Goal: Task Accomplishment & Management: Manage account settings

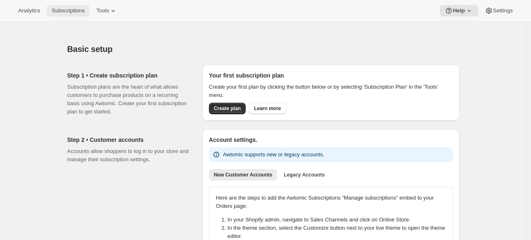
click at [74, 7] on button "Subscriptions" at bounding box center [68, 11] width 43 height 12
click at [106, 10] on span "Tools" at bounding box center [102, 10] width 13 height 7
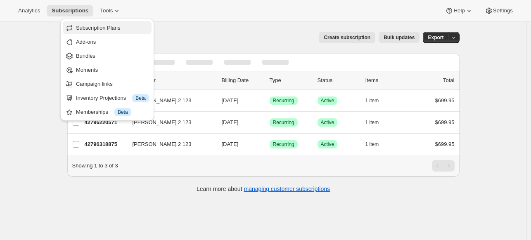
click at [121, 24] on span "Subscription Plans" at bounding box center [112, 28] width 73 height 8
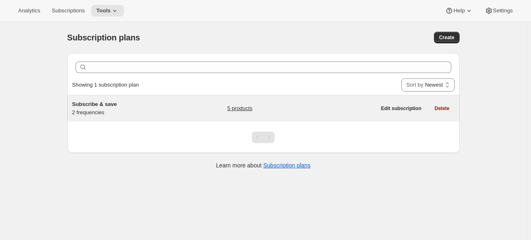
click at [243, 108] on link "5 products" at bounding box center [239, 108] width 25 height 8
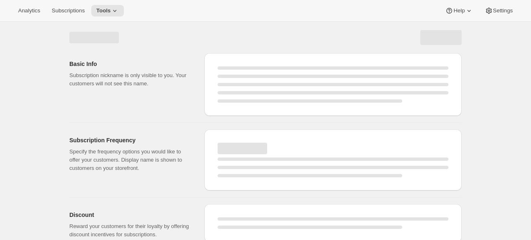
select select "WEEK"
select select "MONTH"
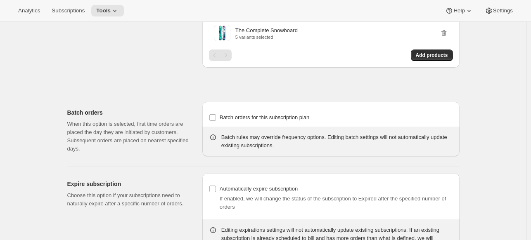
scroll to position [589, 0]
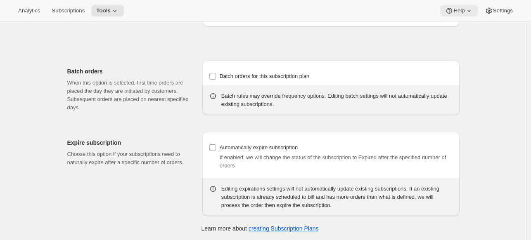
click at [468, 11] on icon at bounding box center [469, 11] width 8 height 8
click at [460, 29] on span "Setup guide" at bounding box center [459, 28] width 28 height 6
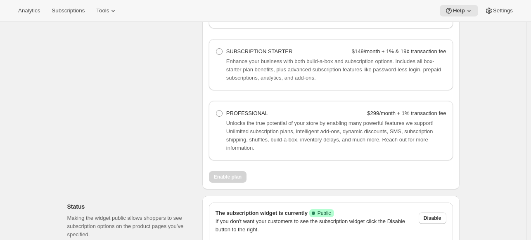
scroll to position [719, 0]
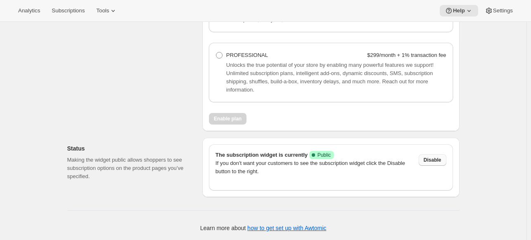
click at [441, 161] on span "Disable" at bounding box center [433, 160] width 18 height 7
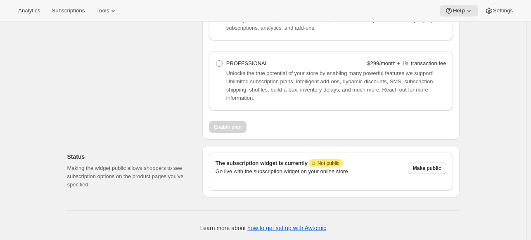
click at [433, 169] on span "Make public" at bounding box center [427, 168] width 28 height 7
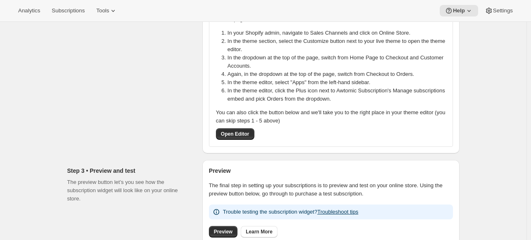
scroll to position [0, 0]
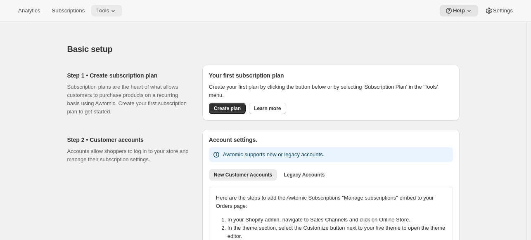
click at [111, 16] on button "Tools" at bounding box center [106, 11] width 31 height 12
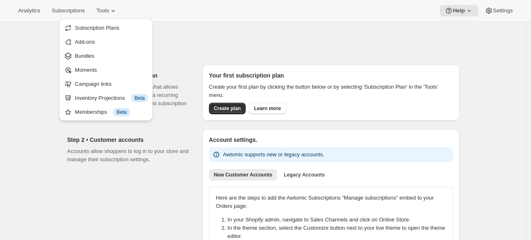
click at [221, 26] on div at bounding box center [263, 28] width 392 height 12
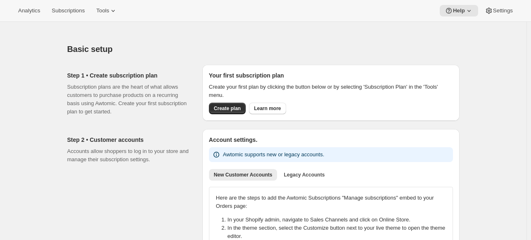
click at [128, 18] on div "Analytics Subscriptions Tools Help Settings" at bounding box center [265, 11] width 531 height 22
click at [117, 15] on button "Tools" at bounding box center [106, 11] width 31 height 12
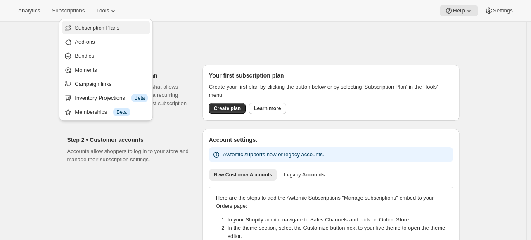
click at [103, 31] on span "Subscription Plans" at bounding box center [111, 28] width 73 height 8
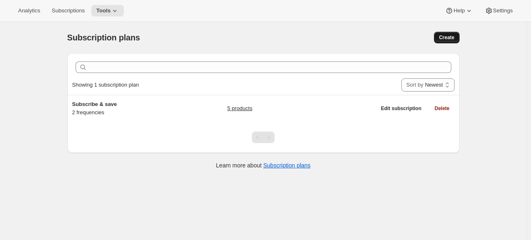
click at [444, 41] on button "Create" at bounding box center [446, 38] width 25 height 12
select select "WEEK"
select select "MONTH"
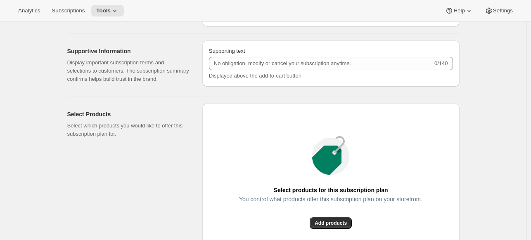
scroll to position [537, 0]
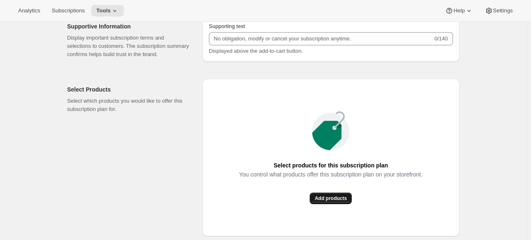
click at [345, 197] on span "Add products" at bounding box center [331, 198] width 32 height 7
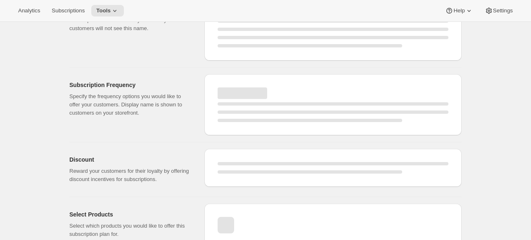
scroll to position [41, 0]
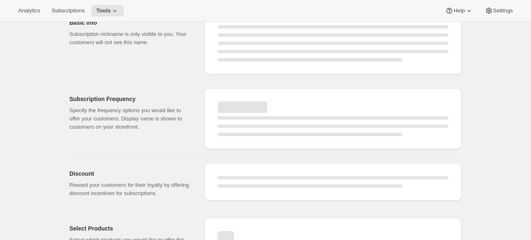
select select "WEEK"
select select "MONTH"
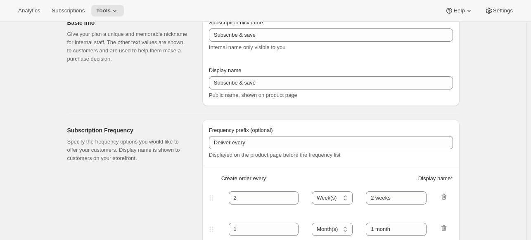
scroll to position [0, 0]
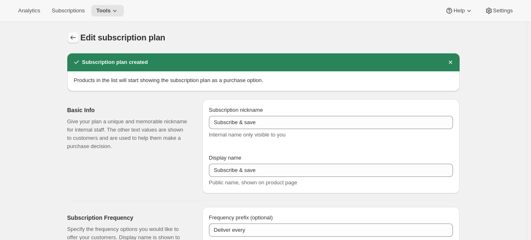
click at [74, 32] on button "Subscription plans" at bounding box center [73, 38] width 12 height 12
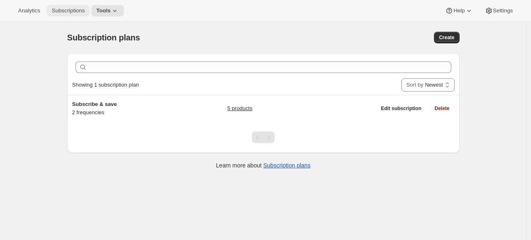
click at [67, 11] on span "Subscriptions" at bounding box center [68, 10] width 33 height 7
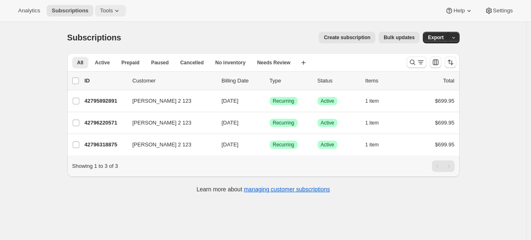
click at [103, 8] on span "Tools" at bounding box center [106, 10] width 13 height 7
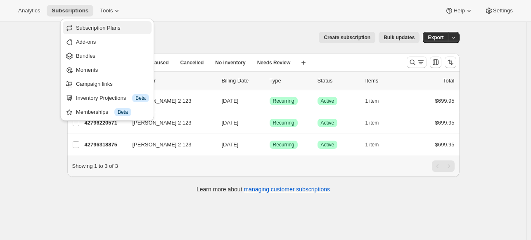
click at [125, 24] on span "Subscription Plans" at bounding box center [112, 28] width 73 height 8
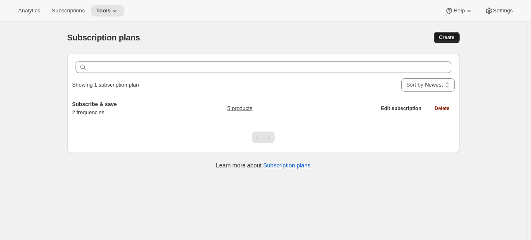
click at [454, 36] on span "Create" at bounding box center [446, 37] width 15 height 7
select select "WEEK"
select select "MONTH"
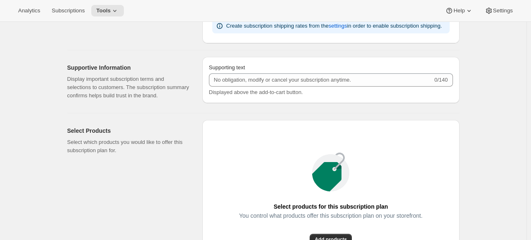
scroll to position [661, 0]
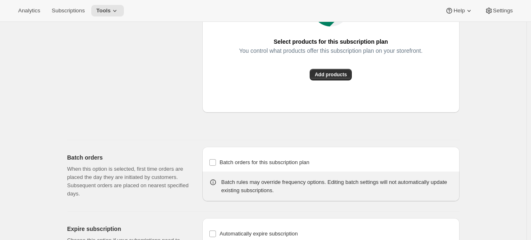
click at [344, 81] on div "Select products for this subscription plan You control what products offer this…" at bounding box center [330, 34] width 257 height 158
click at [344, 73] on span "Add products" at bounding box center [331, 74] width 32 height 7
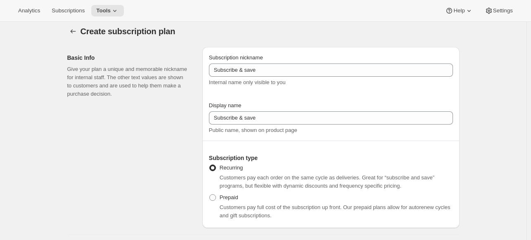
scroll to position [0, 0]
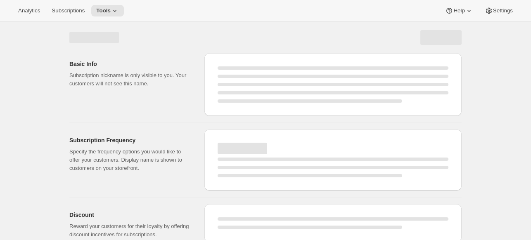
select select "WEEK"
select select "MONTH"
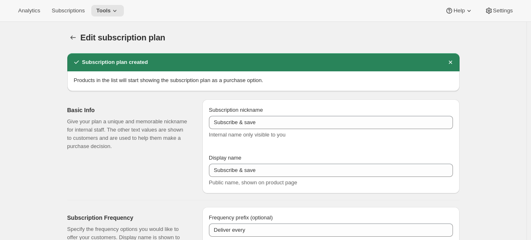
drag, startPoint x: 73, startPoint y: 25, endPoint x: 78, endPoint y: 31, distance: 7.9
click at [75, 27] on div "Edit subscription plan. This page is ready Edit subscription plan" at bounding box center [263, 37] width 392 height 31
click at [78, 31] on div "Edit subscription plan. This page is ready Edit subscription plan" at bounding box center [263, 37] width 392 height 31
click at [78, 32] on button "Subscription plans" at bounding box center [73, 38] width 12 height 12
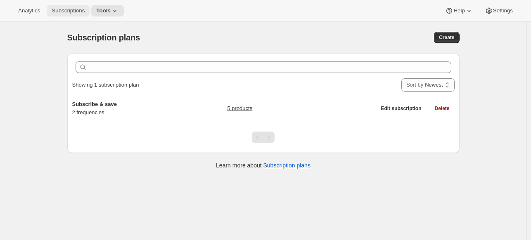
click at [60, 10] on span "Subscriptions" at bounding box center [68, 10] width 33 height 7
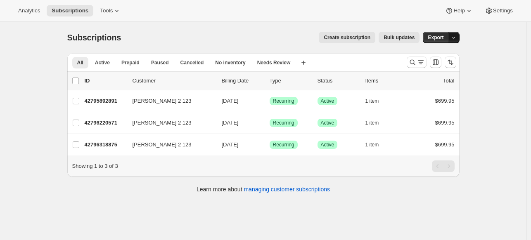
click at [456, 37] on icon "button" at bounding box center [453, 37] width 5 height 5
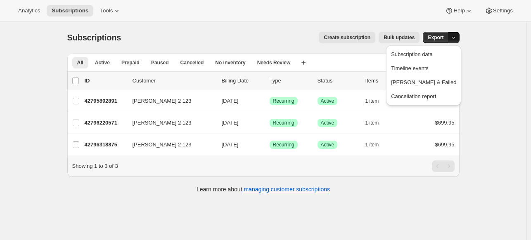
drag, startPoint x: 458, startPoint y: 37, endPoint x: 444, endPoint y: 31, distance: 15.6
click at [454, 34] on button "button" at bounding box center [454, 38] width 12 height 12
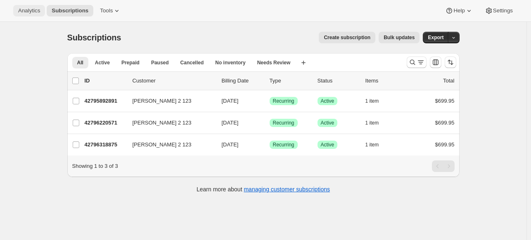
drag, startPoint x: 35, startPoint y: 8, endPoint x: 39, endPoint y: 8, distance: 4.5
click at [36, 8] on span "Analytics" at bounding box center [29, 10] width 22 height 7
click at [113, 11] on icon at bounding box center [117, 11] width 8 height 8
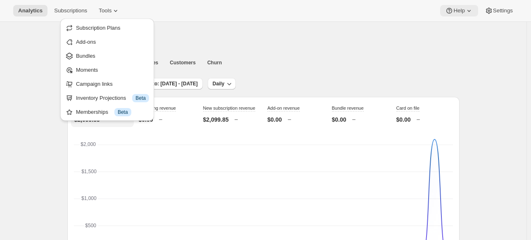
click at [464, 13] on span "Help" at bounding box center [458, 10] width 11 height 7
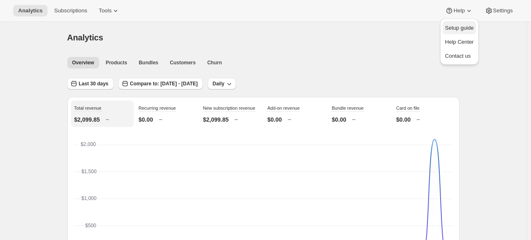
click at [455, 27] on span "Setup guide" at bounding box center [459, 28] width 28 height 6
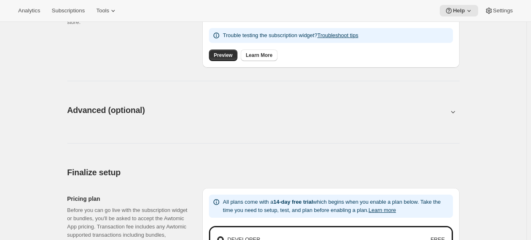
scroll to position [289, 0]
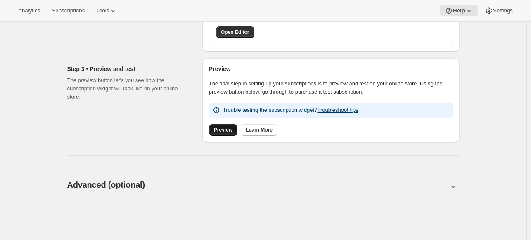
click at [228, 127] on link "Preview" at bounding box center [223, 130] width 28 height 12
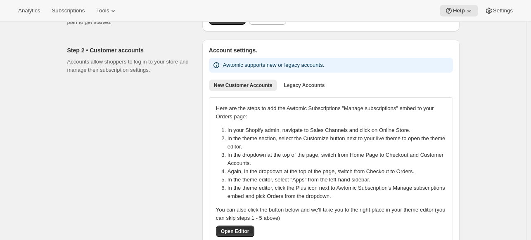
scroll to position [0, 0]
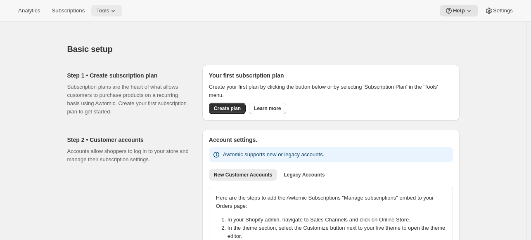
click at [104, 9] on span "Tools" at bounding box center [102, 10] width 13 height 7
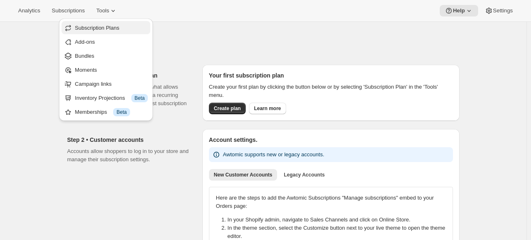
click at [105, 25] on span "Subscription Plans" at bounding box center [97, 28] width 45 height 6
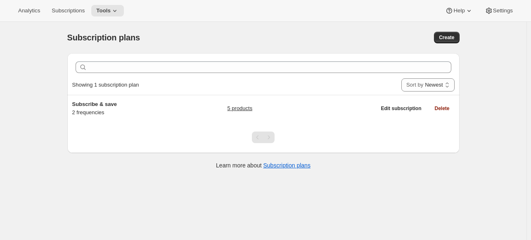
drag, startPoint x: 274, startPoint y: 141, endPoint x: 251, endPoint y: 140, distance: 23.2
click at [274, 141] on div "Pagination" at bounding box center [269, 138] width 12 height 12
click at [246, 140] on div at bounding box center [263, 137] width 392 height 31
drag, startPoint x: 261, startPoint y: 137, endPoint x: 198, endPoint y: 123, distance: 64.2
click at [261, 136] on div "Pagination" at bounding box center [258, 138] width 12 height 12
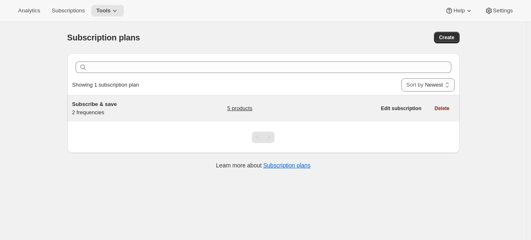
click at [121, 105] on h5 "Subscribe & save" at bounding box center [123, 104] width 103 height 8
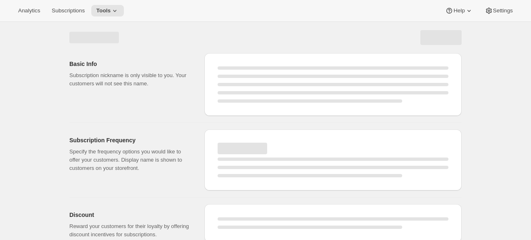
select select "WEEK"
select select "MONTH"
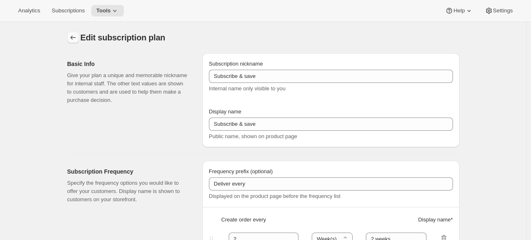
click at [73, 33] on button "Subscription plans" at bounding box center [73, 38] width 12 height 12
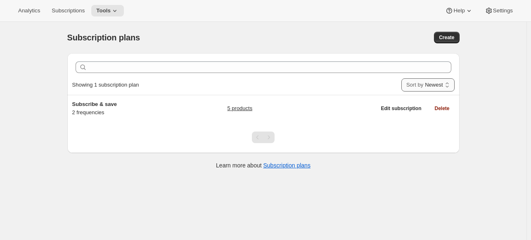
click at [427, 87] on select "Newest Oldest Recently updated Least recently updated" at bounding box center [427, 84] width 53 height 13
click at [401, 78] on select "Newest Oldest Recently updated Least recently updated" at bounding box center [427, 84] width 53 height 13
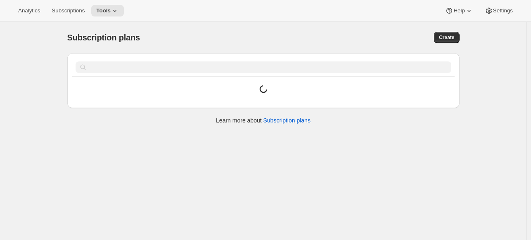
select select "UPDATED_AT|1"
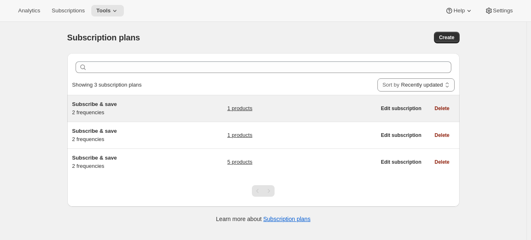
click at [140, 105] on h5 "Subscribe & save" at bounding box center [123, 104] width 103 height 8
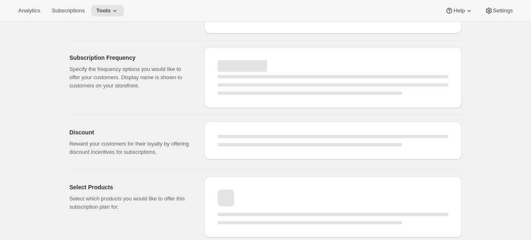
select select "WEEK"
select select "MONTH"
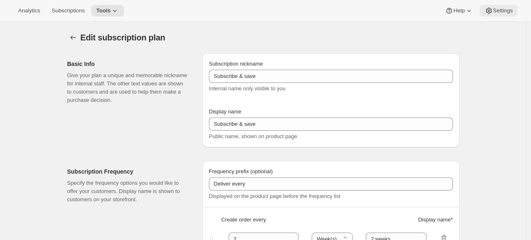
click at [491, 14] on icon at bounding box center [489, 11] width 8 height 8
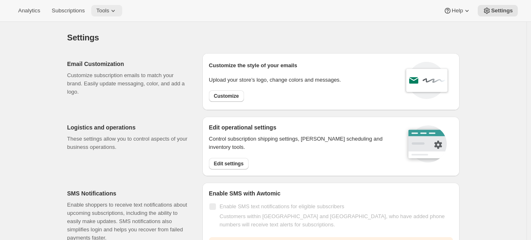
click at [102, 13] on span "Tools" at bounding box center [102, 10] width 13 height 7
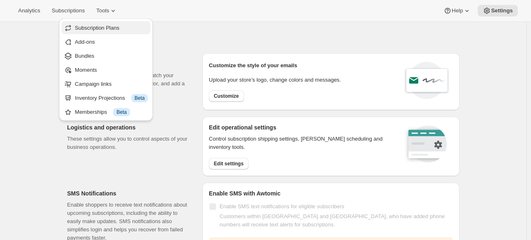
click at [104, 25] on span "Subscription Plans" at bounding box center [97, 28] width 45 height 6
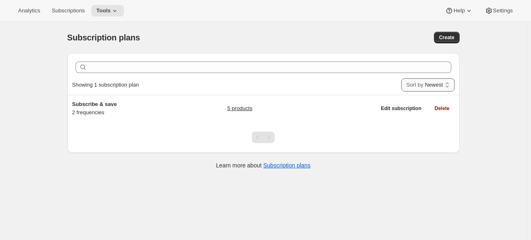
click at [427, 82] on select "Newest Oldest Recently updated Least recently updated" at bounding box center [427, 84] width 53 height 13
click at [401, 78] on select "Newest Oldest Recently updated Least recently updated" at bounding box center [427, 84] width 53 height 13
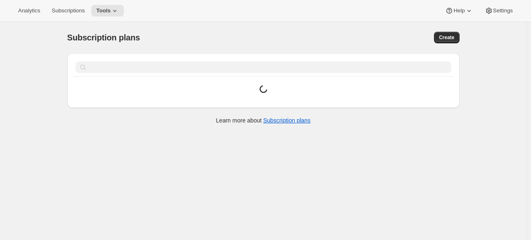
select select "UPDATED_AT|0"
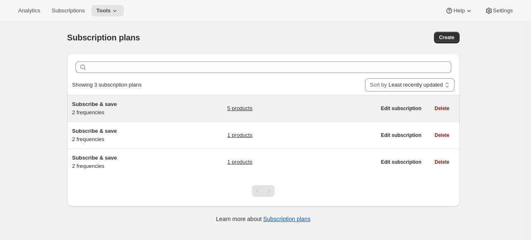
click at [278, 111] on div "5 products" at bounding box center [301, 108] width 149 height 17
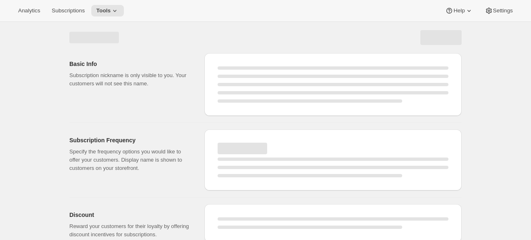
select select "WEEK"
select select "MONTH"
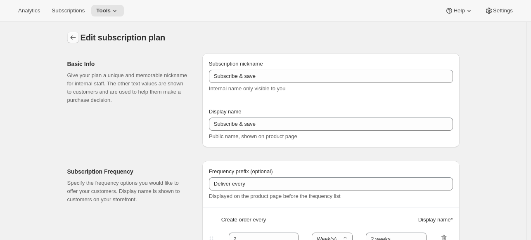
click at [70, 35] on button "Subscription plans" at bounding box center [73, 38] width 12 height 12
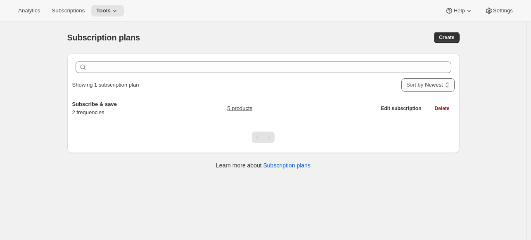
drag, startPoint x: 418, startPoint y: 82, endPoint x: 415, endPoint y: 85, distance: 4.7
click at [418, 82] on select "Newest Oldest Recently updated Least recently updated" at bounding box center [427, 84] width 53 height 13
click at [406, 78] on select "Newest Oldest Recently updated Least recently updated" at bounding box center [427, 84] width 53 height 13
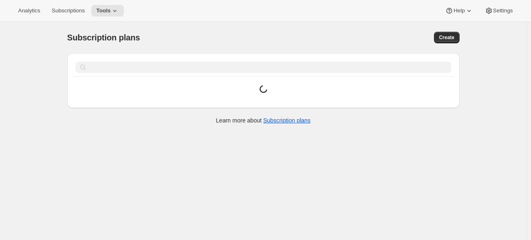
select select "CREATED_AT|0"
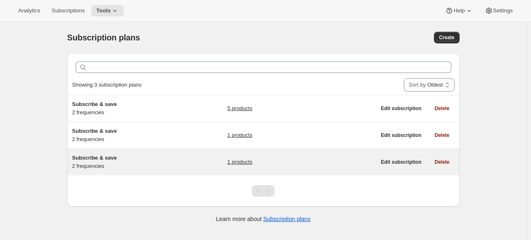
click at [206, 162] on div "Subscribe & save 2 frequencies 1 products" at bounding box center [224, 162] width 304 height 17
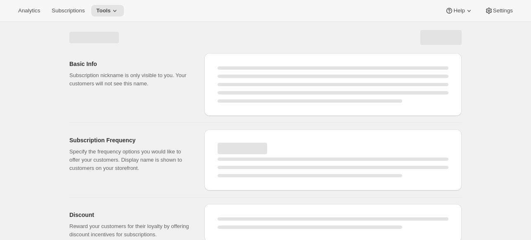
select select "WEEK"
select select "MONTH"
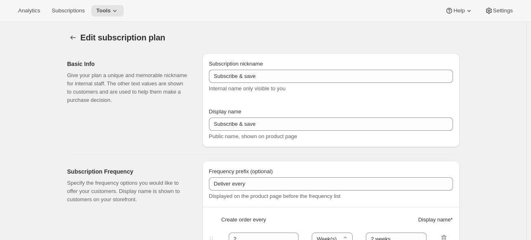
click at [354, 33] on div "Edit subscription plan" at bounding box center [263, 38] width 392 height 12
click at [77, 40] on icon "Subscription plans" at bounding box center [73, 37] width 8 height 8
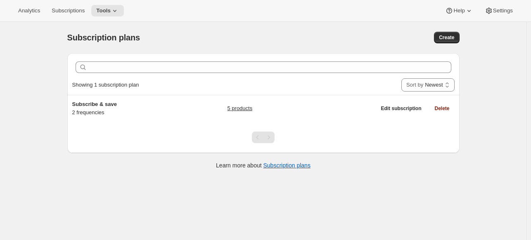
click at [147, 90] on div "Showing 1 subscription plan Sort by Newest Oldest Recently updated Least recent…" at bounding box center [263, 85] width 382 height 20
click at [418, 87] on select "Newest Oldest Recently updated Least recently updated" at bounding box center [427, 84] width 53 height 13
select select "UPDATED_AT|0"
click at [401, 78] on select "Newest Oldest Recently updated Least recently updated" at bounding box center [427, 84] width 53 height 13
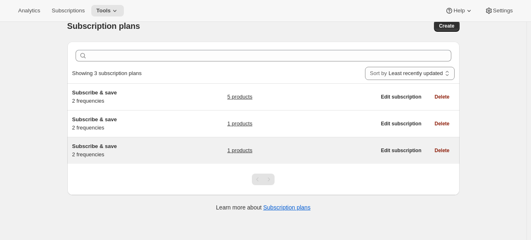
scroll to position [21, 0]
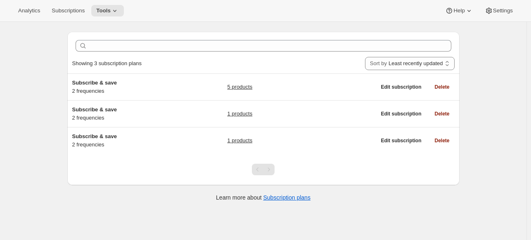
click at [376, 178] on div at bounding box center [263, 169] width 392 height 31
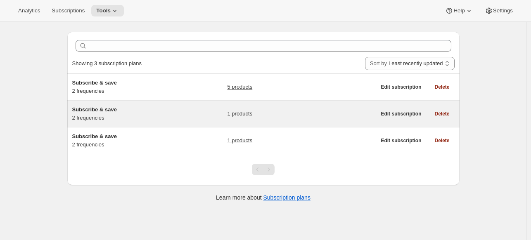
scroll to position [0, 0]
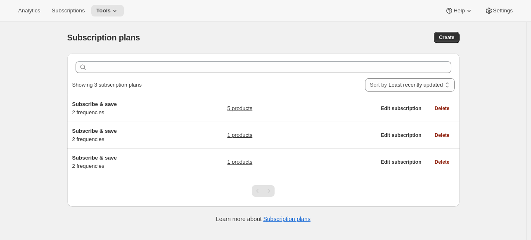
click at [492, 120] on div "Subscription plans. This page is ready Subscription plans Create Clear Showing …" at bounding box center [263, 142] width 527 height 240
